Goal: Communication & Community: Ask a question

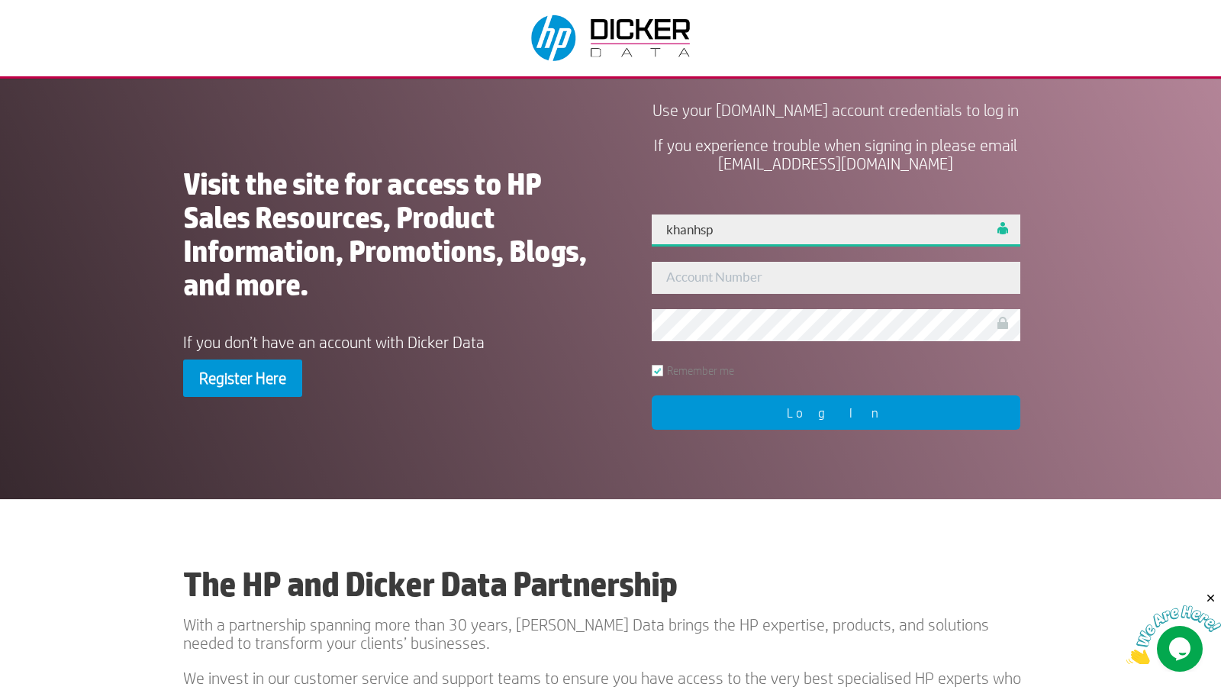
type input "khanhsp"
click at [836, 430] on input "Log In" at bounding box center [836, 412] width 369 height 34
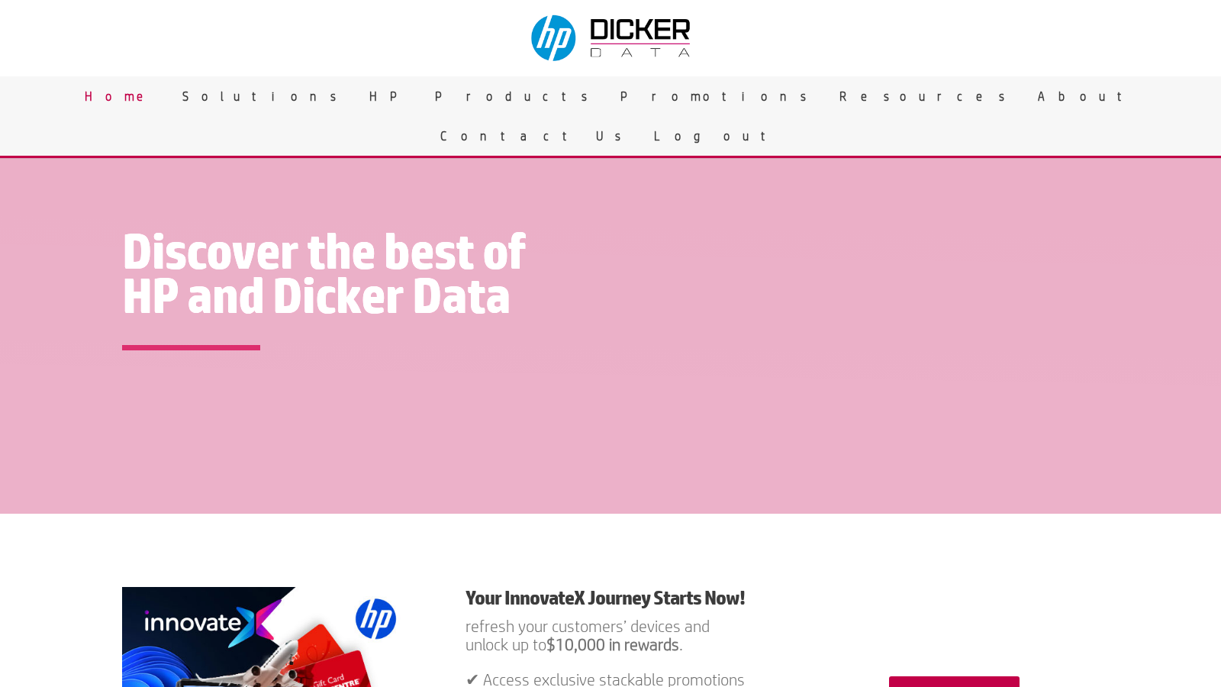
scroll to position [2390, 0]
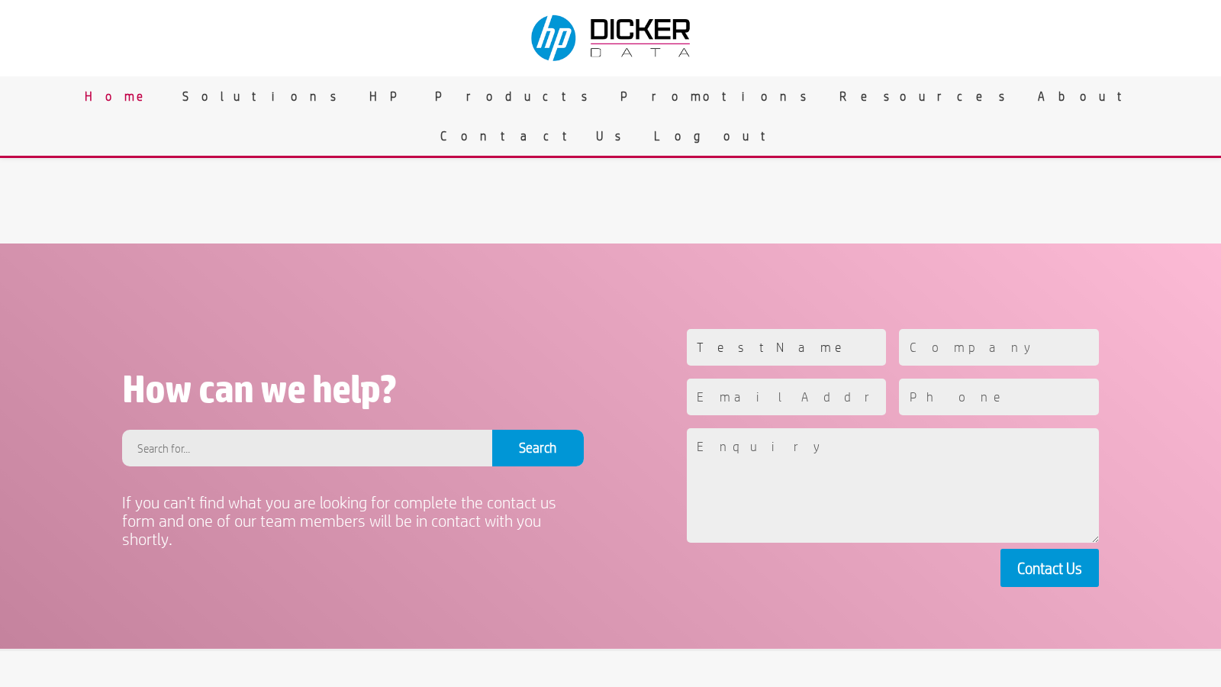
type input "TestName"
type input "TestCompany"
type input "[EMAIL_ADDRESS][DOMAIN_NAME]"
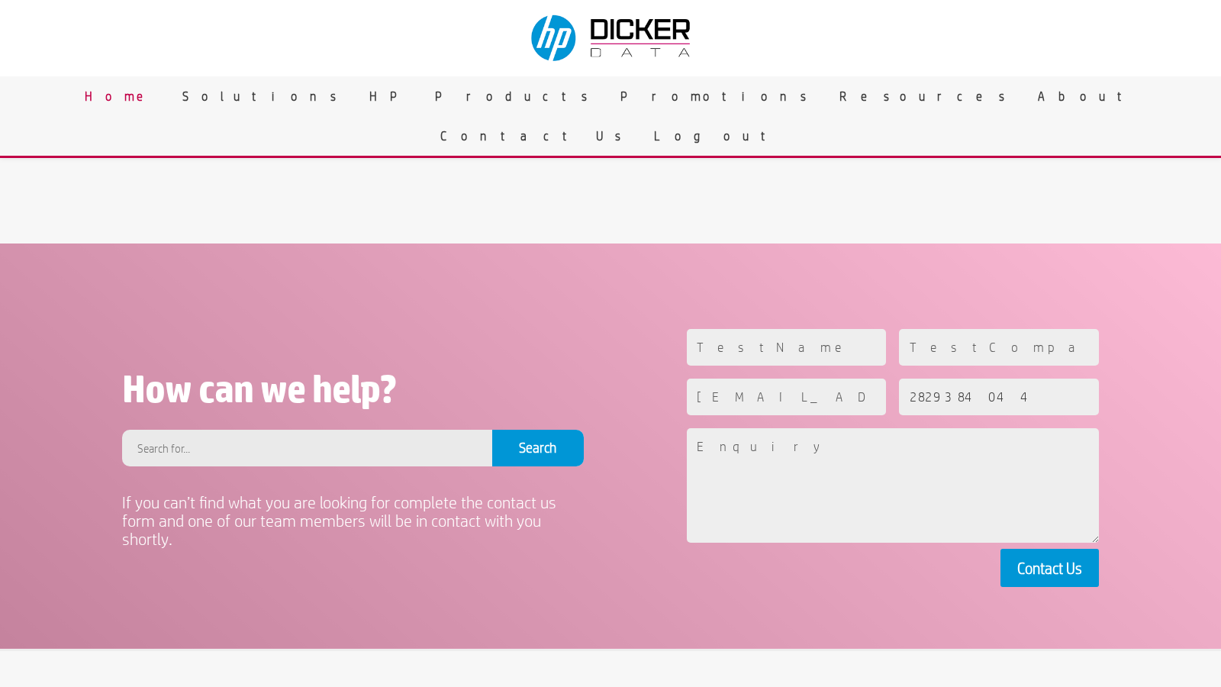
type input "2829384044"
type textarea "This is a test paragraph used for validating the text input field."
click at [1049, 567] on button "Contact Us" at bounding box center [1049, 568] width 98 height 38
